Goal: Check status: Check status

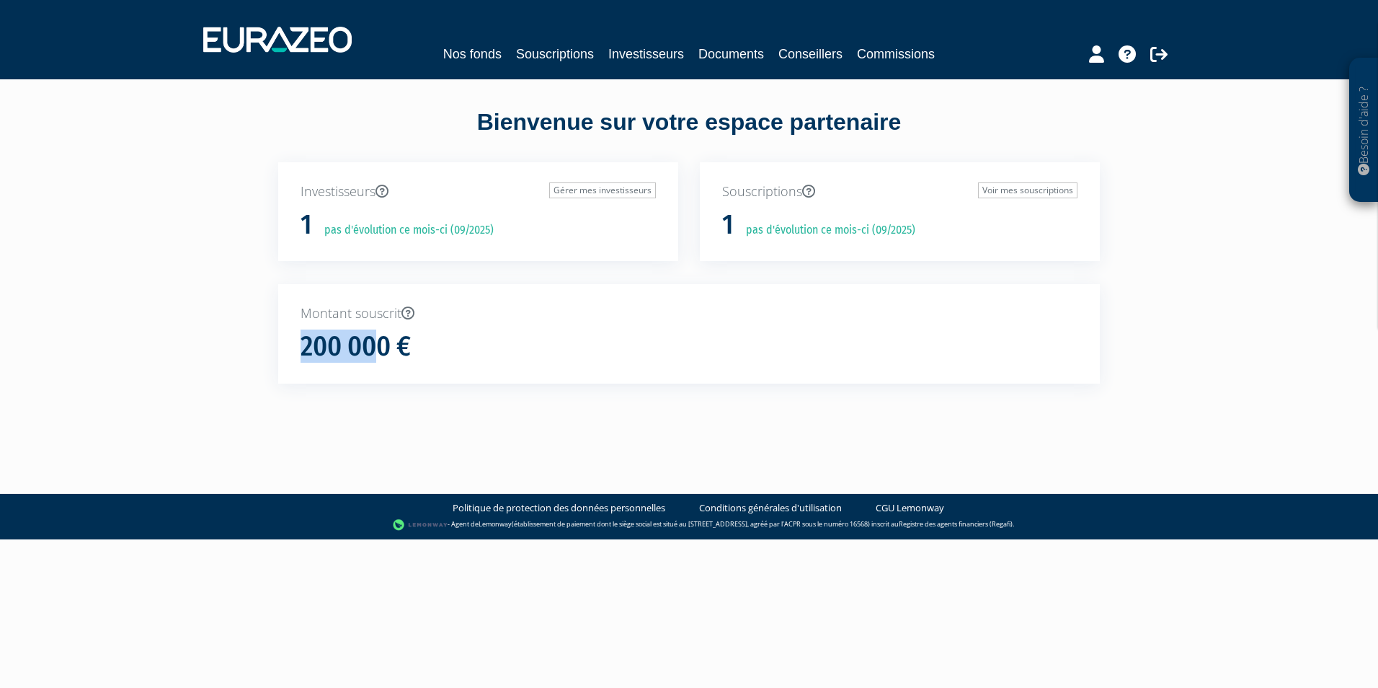
click at [381, 338] on div "Montant souscrit 200 000 €" at bounding box center [689, 333] width 822 height 99
drag, startPoint x: 381, startPoint y: 338, endPoint x: 458, endPoint y: 345, distance: 77.5
click at [458, 345] on div "200 000 €" at bounding box center [689, 347] width 777 height 30
click at [996, 188] on link "Voir mes souscriptions" at bounding box center [1027, 190] width 99 height 16
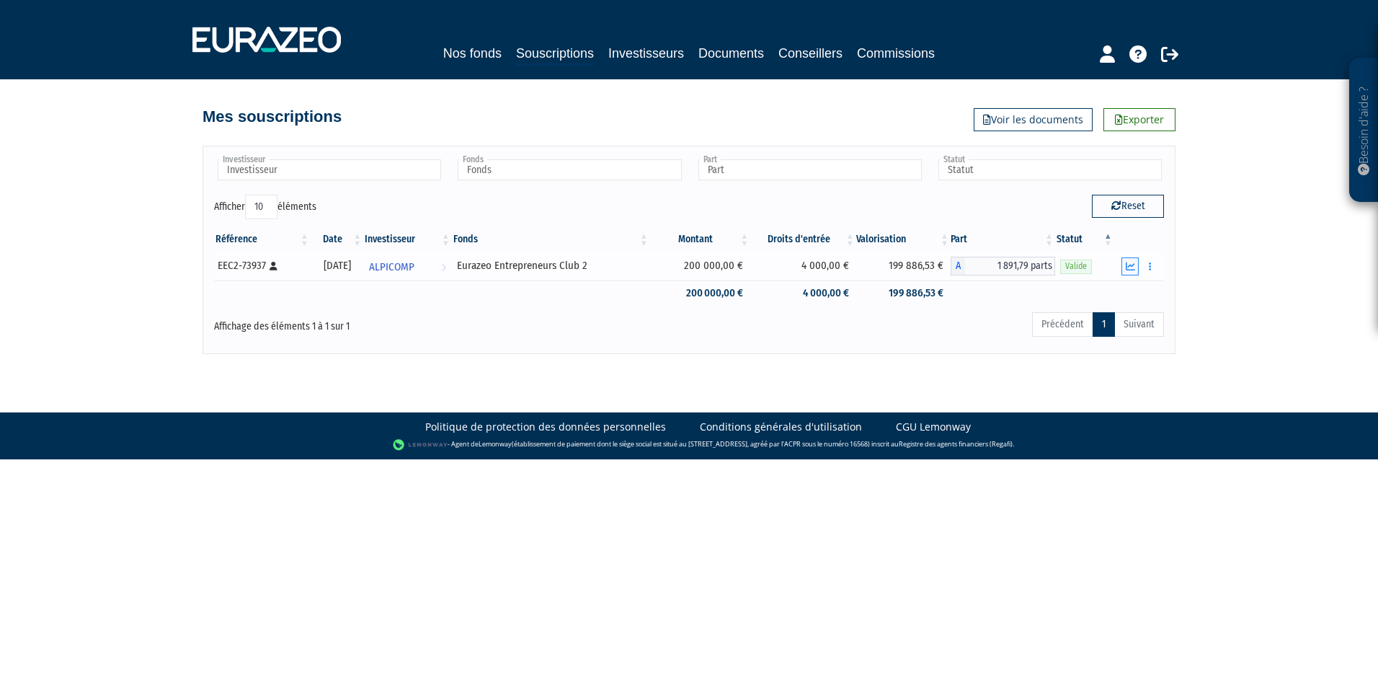
click at [1132, 263] on icon "button" at bounding box center [1130, 266] width 9 height 9
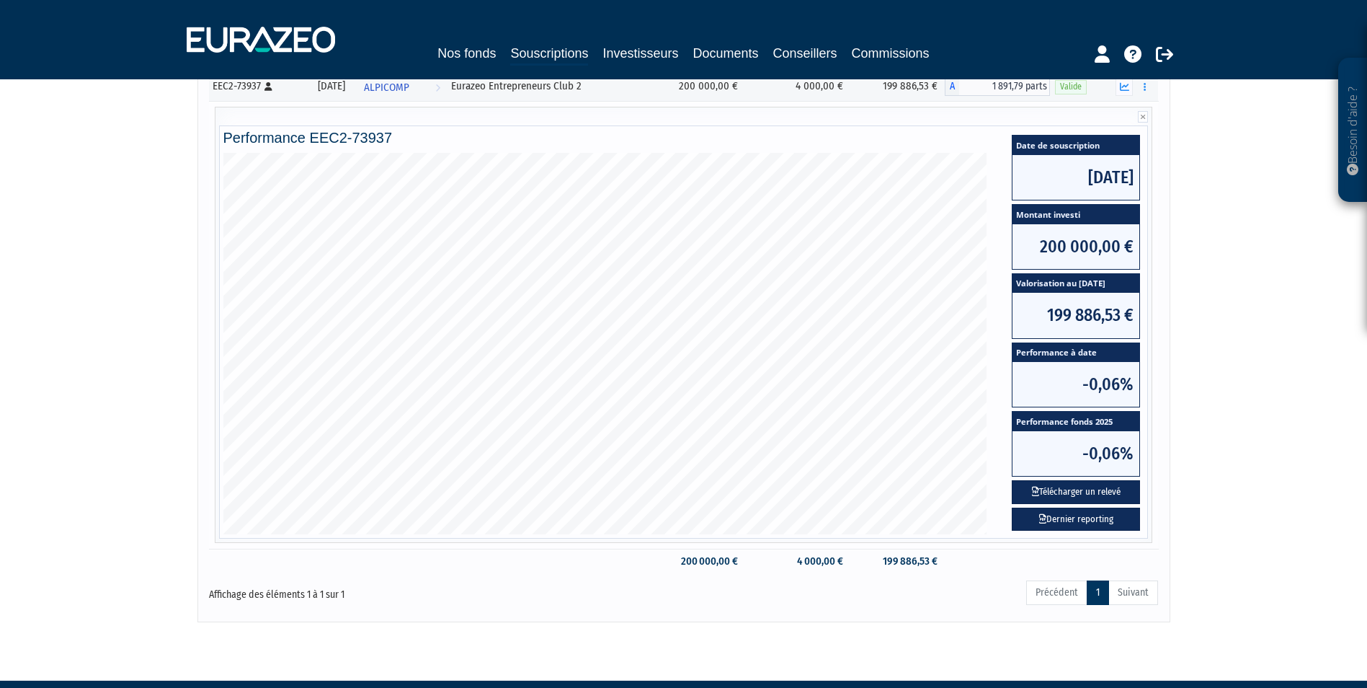
scroll to position [216, 0]
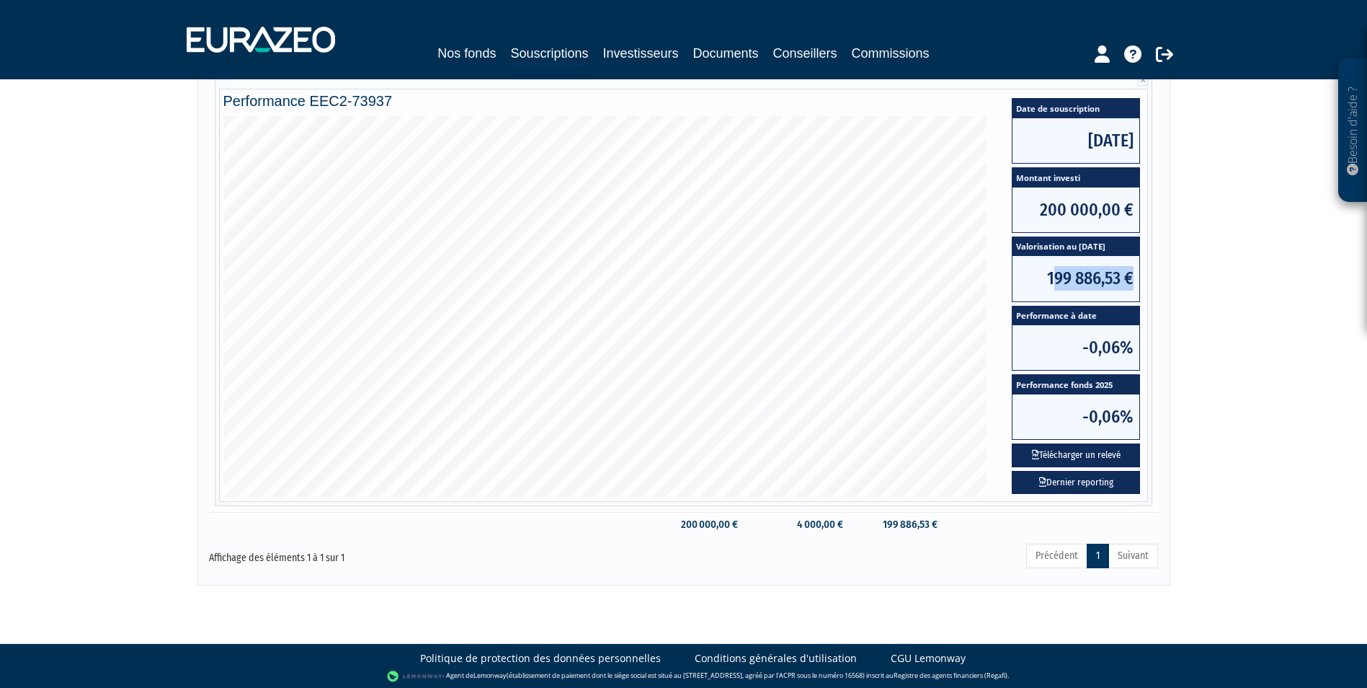
drag, startPoint x: 1050, startPoint y: 279, endPoint x: 1138, endPoint y: 280, distance: 87.2
click at [1138, 280] on span "199 886,53 €" at bounding box center [1076, 278] width 127 height 45
